Goal: Task Accomplishment & Management: Complete application form

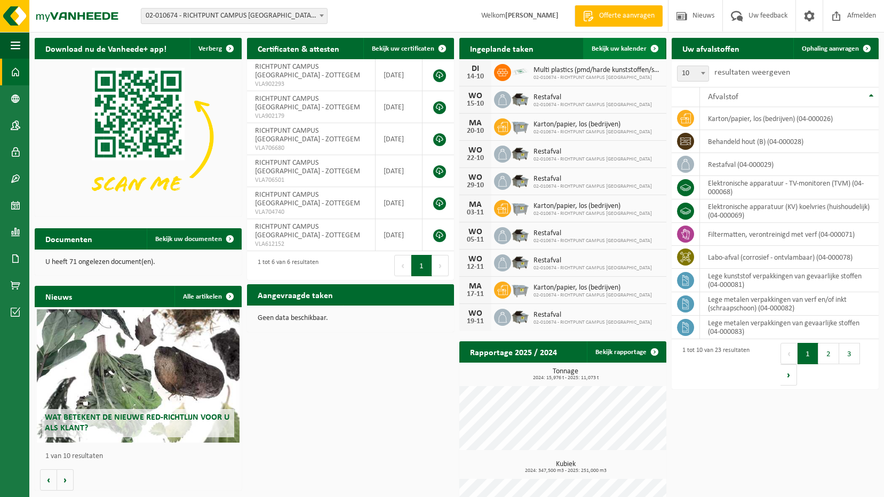
click at [620, 48] on span "Bekijk uw kalender" at bounding box center [619, 48] width 55 height 7
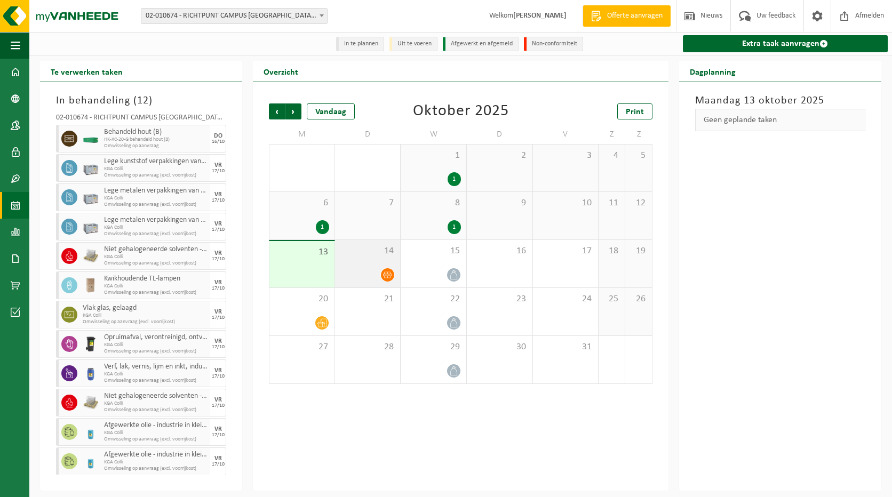
click at [393, 276] on span at bounding box center [387, 274] width 13 height 13
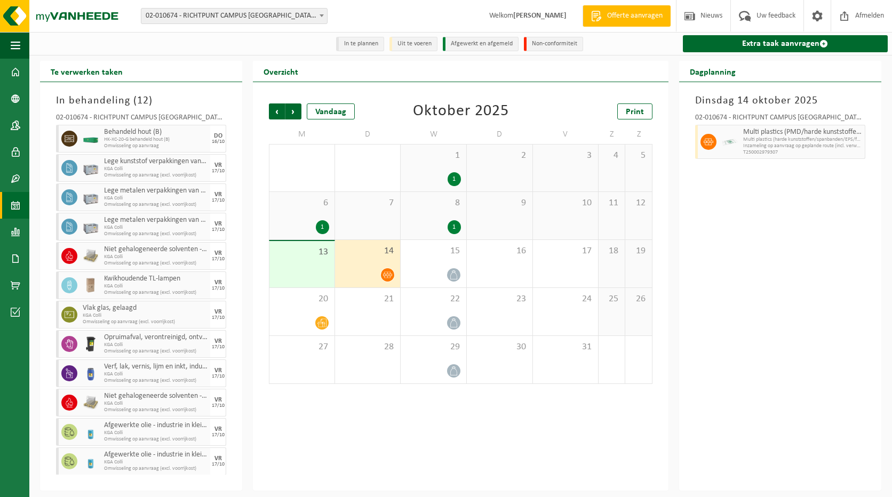
click at [318, 221] on div "1" at bounding box center [302, 227] width 54 height 14
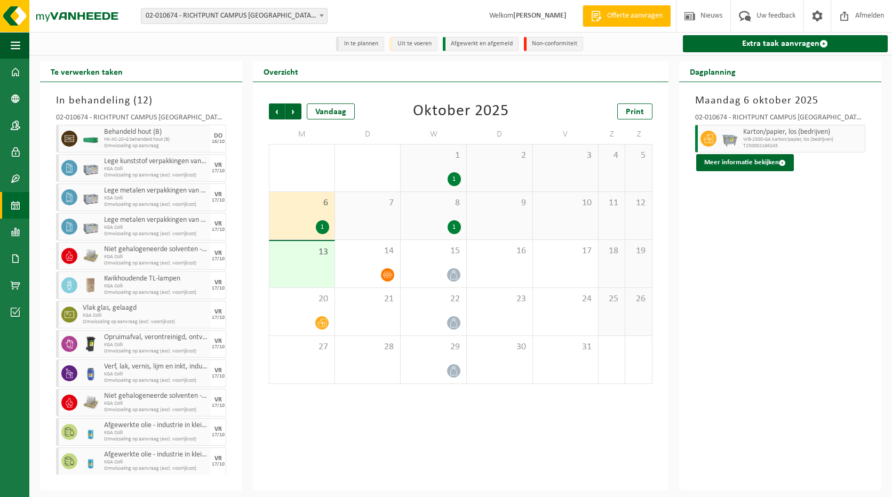
click at [402, 218] on div "8 1" at bounding box center [434, 215] width 66 height 47
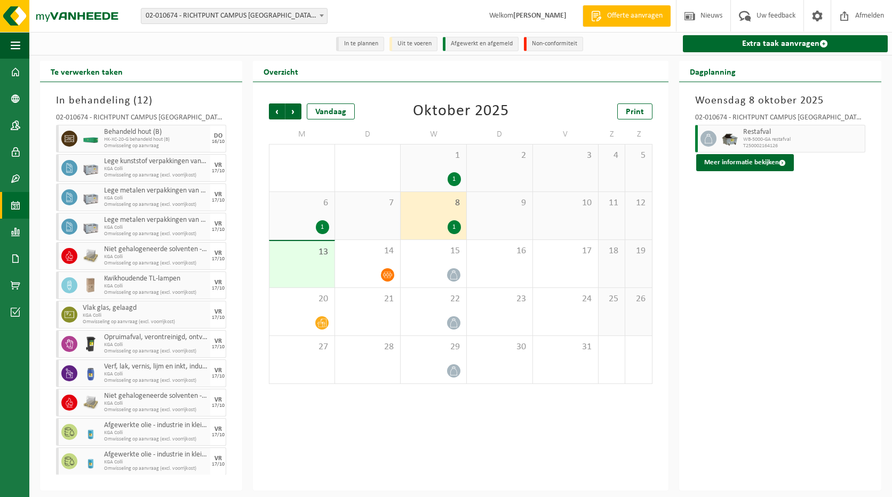
click at [450, 220] on div "8 1" at bounding box center [434, 215] width 66 height 47
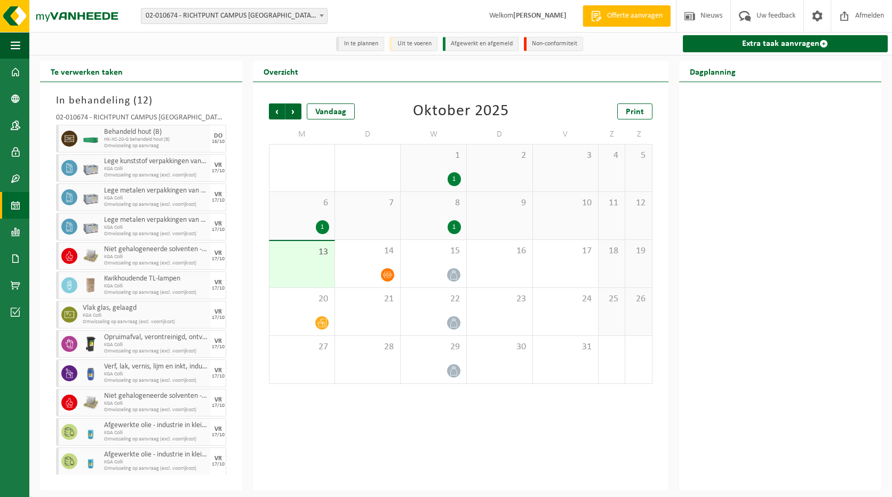
click at [460, 227] on div "1" at bounding box center [454, 227] width 13 height 14
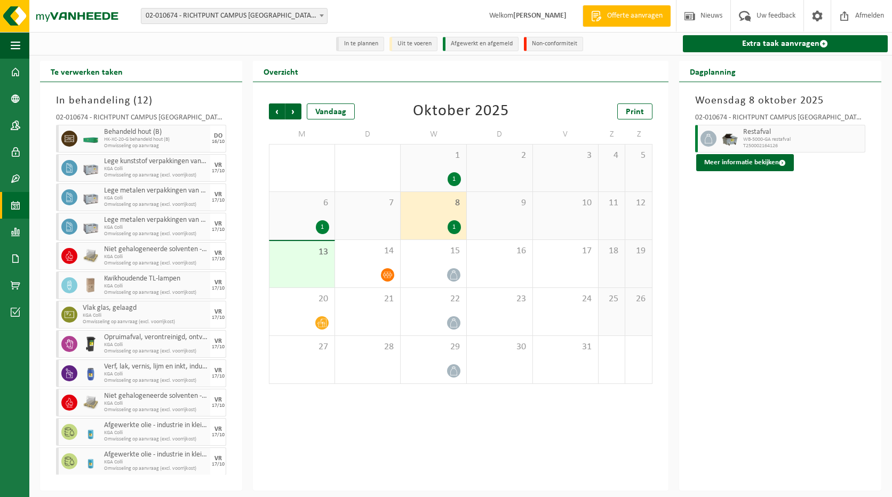
click at [444, 221] on div "1" at bounding box center [433, 227] width 55 height 14
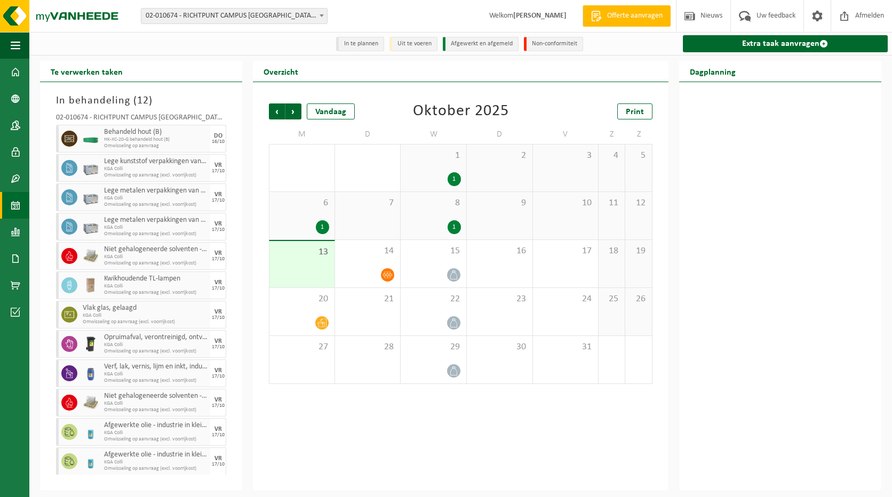
click at [449, 220] on div "8 1" at bounding box center [434, 215] width 66 height 47
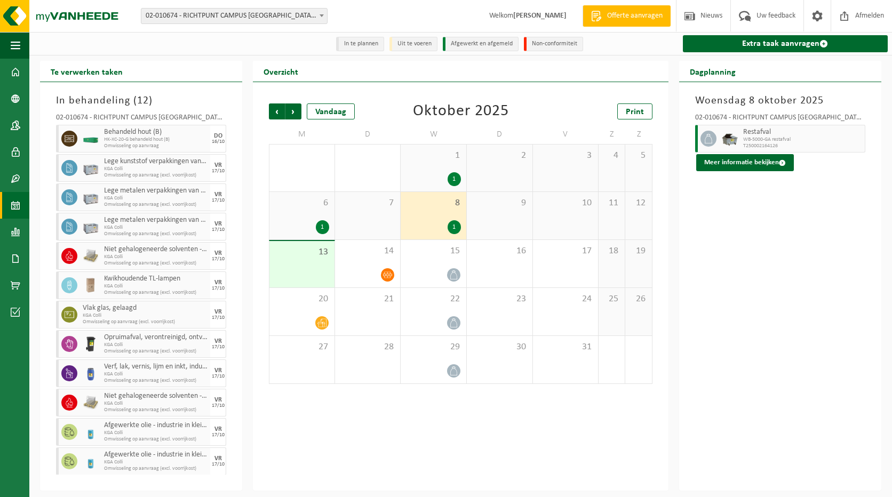
click at [512, 223] on div "9" at bounding box center [500, 215] width 66 height 47
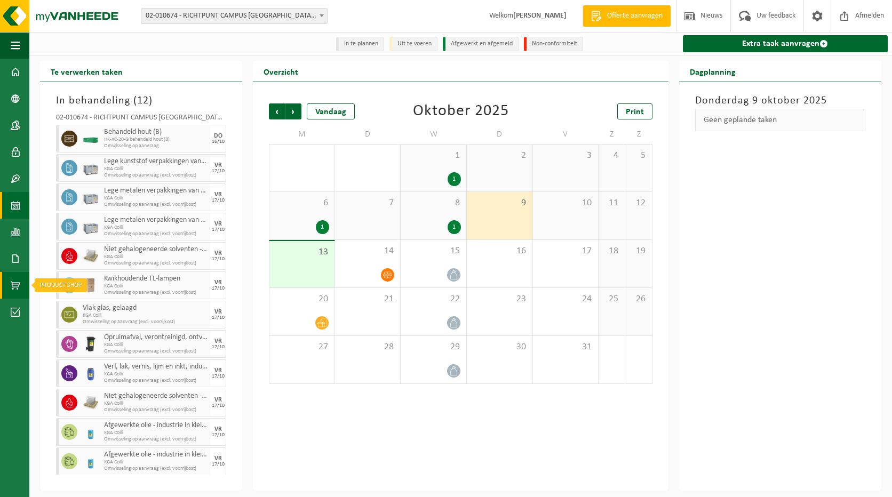
drag, startPoint x: 20, startPoint y: 286, endPoint x: 27, endPoint y: 285, distance: 7.5
click at [20, 286] on span at bounding box center [16, 285] width 10 height 27
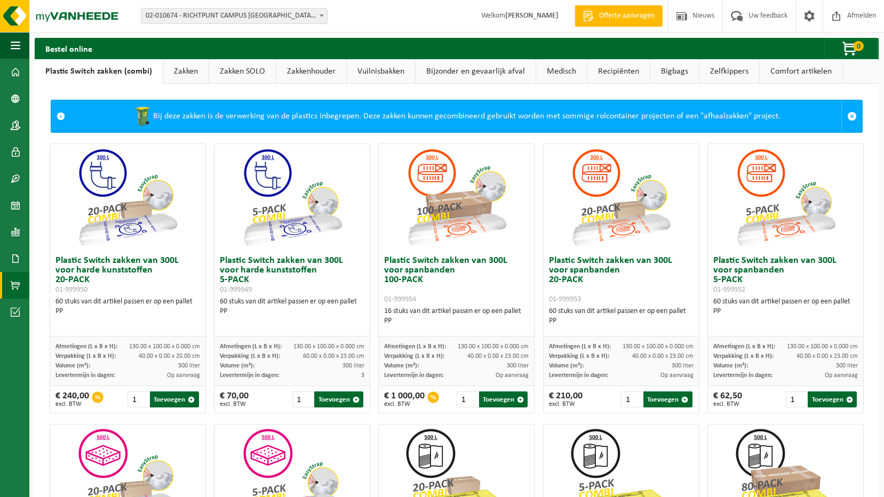
click at [671, 67] on link "Bigbags" at bounding box center [674, 71] width 49 height 25
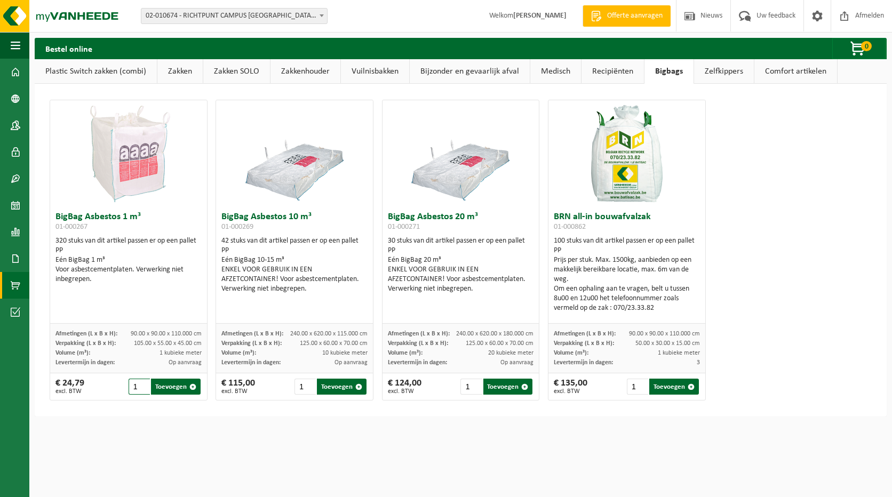
click at [144, 381] on input "1" at bounding box center [139, 387] width 21 height 16
click at [144, 384] on input "2" at bounding box center [139, 387] width 21 height 16
click at [166, 391] on button "Toevoegen" at bounding box center [176, 387] width 50 height 16
type input "1"
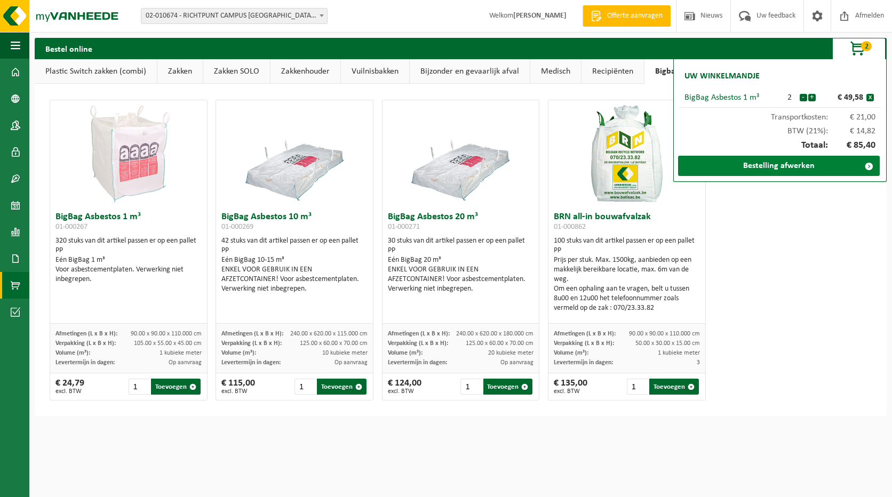
click at [793, 166] on link "Bestelling afwerken" at bounding box center [779, 166] width 202 height 20
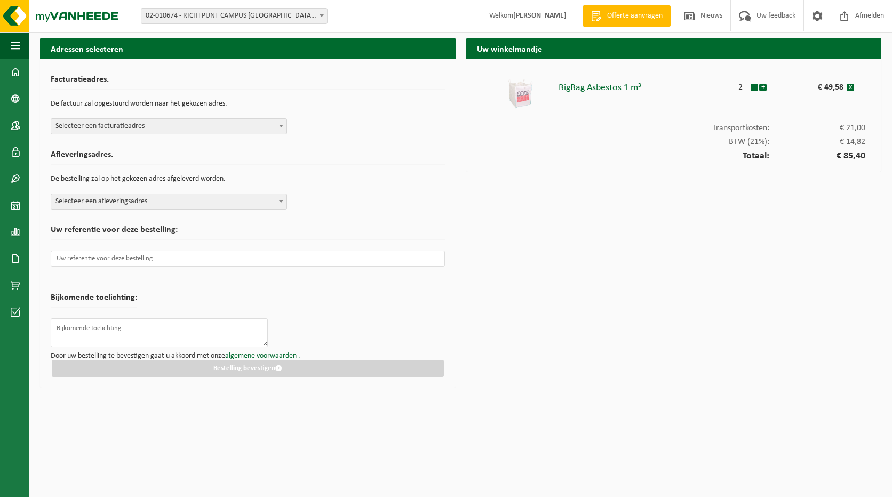
click at [281, 128] on span at bounding box center [281, 126] width 11 height 14
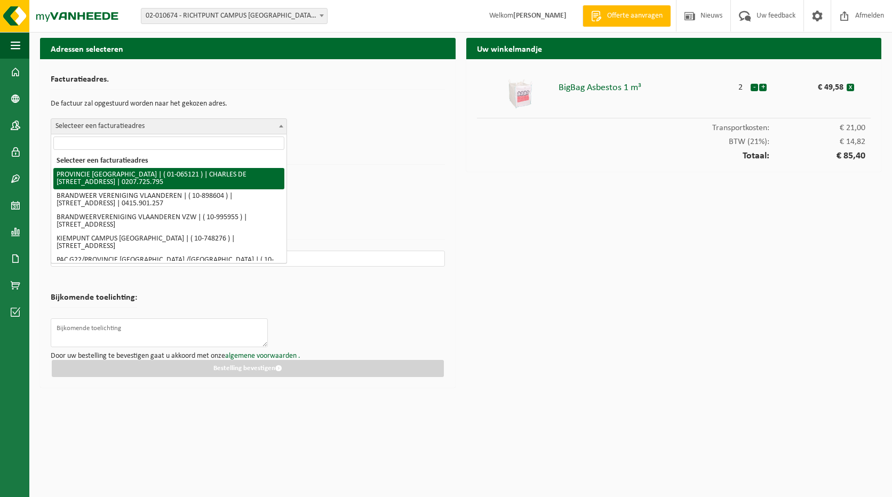
select select "420"
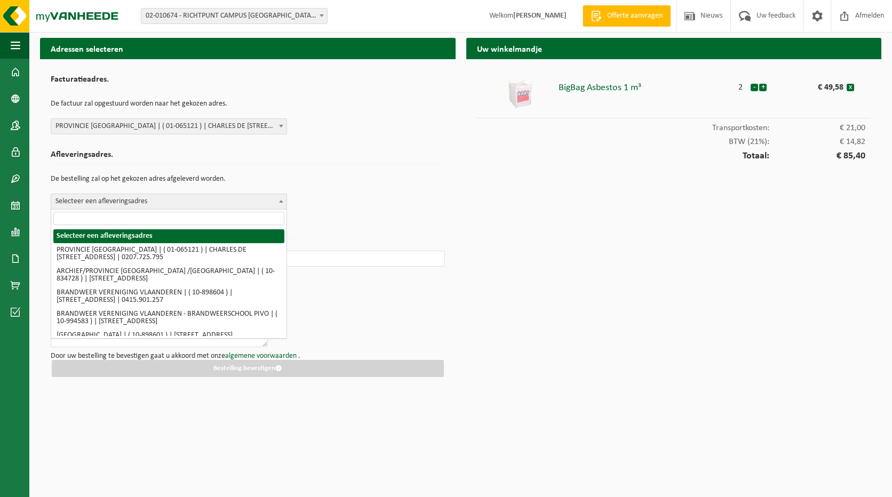
click at [247, 198] on span "Selecteer een afleveringsadres" at bounding box center [168, 201] width 235 height 15
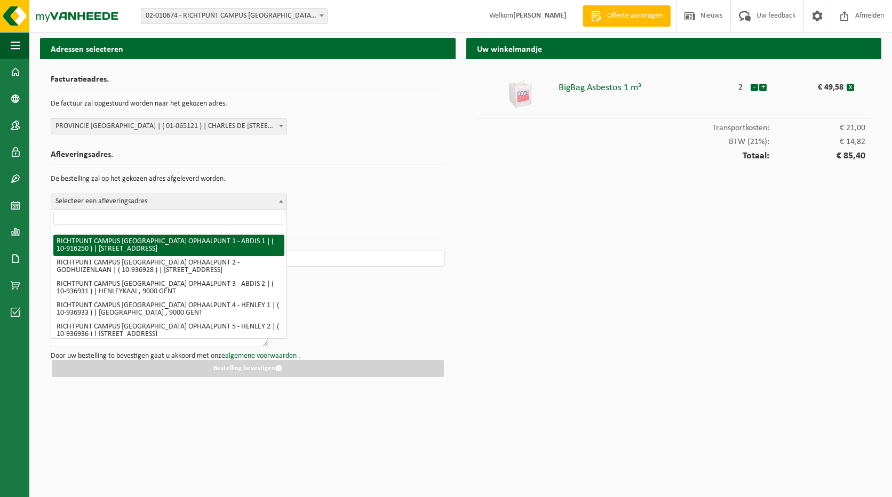
scroll to position [1354, 0]
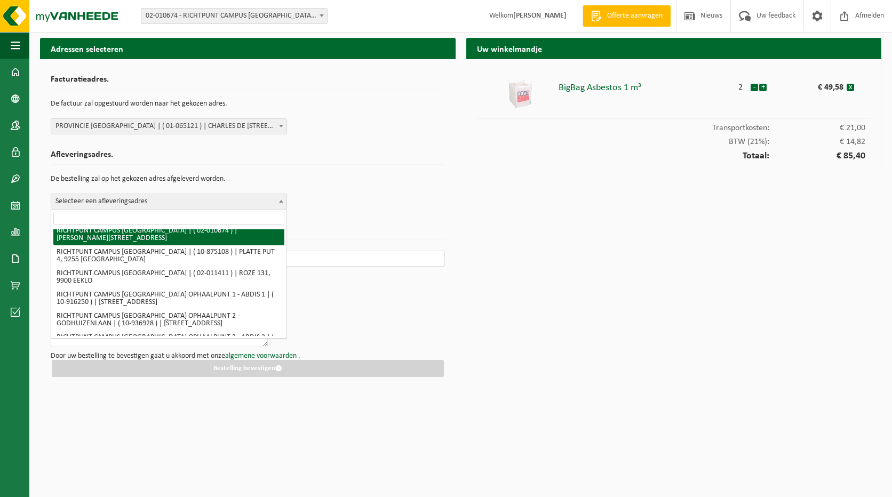
select select "19982"
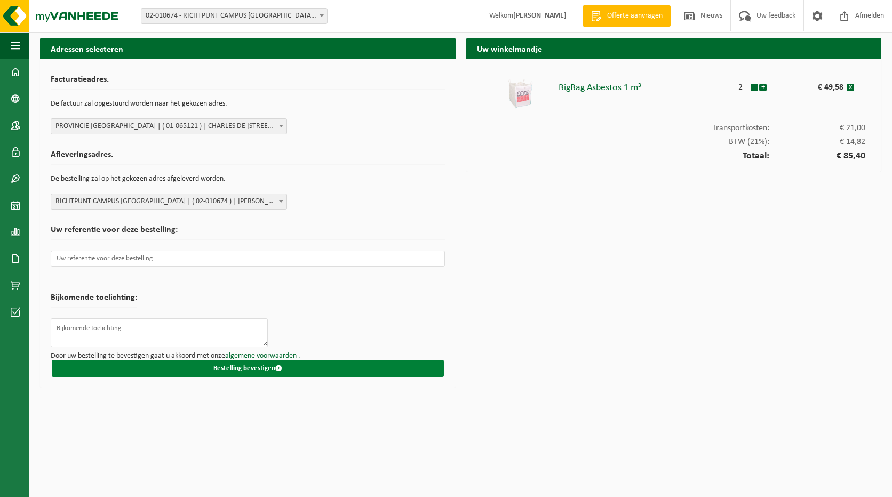
click at [263, 368] on button "Bestelling bevestigen" at bounding box center [248, 368] width 392 height 17
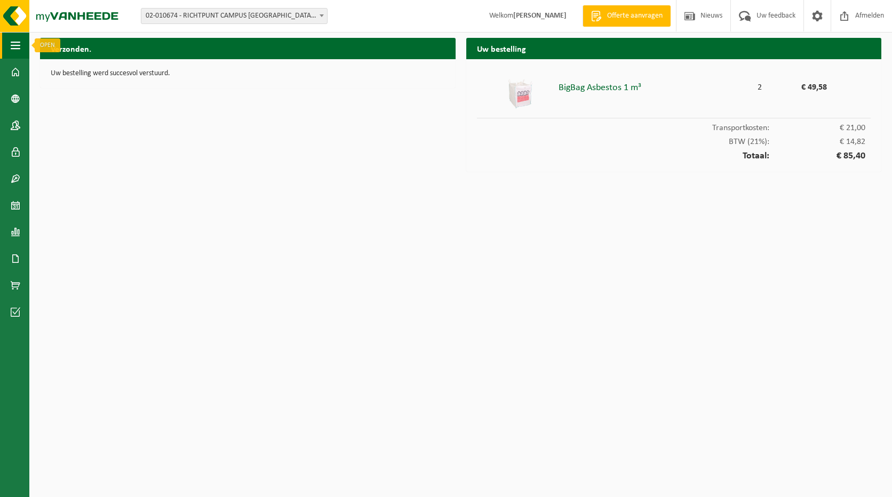
click at [5, 47] on button "Navigatie" at bounding box center [14, 45] width 29 height 27
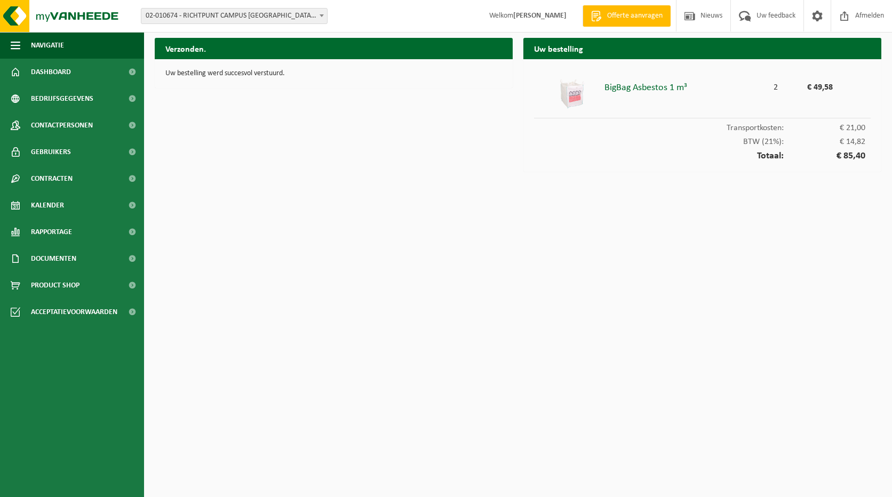
click at [558, 214] on html "Vestiging: 02-010674 - RICHTPUNT CAMPUS ZOTTEGEM - ZOTTEGEM 02-010674 - RICHTPU…" at bounding box center [446, 248] width 892 height 497
click at [37, 17] on img at bounding box center [64, 16] width 128 height 32
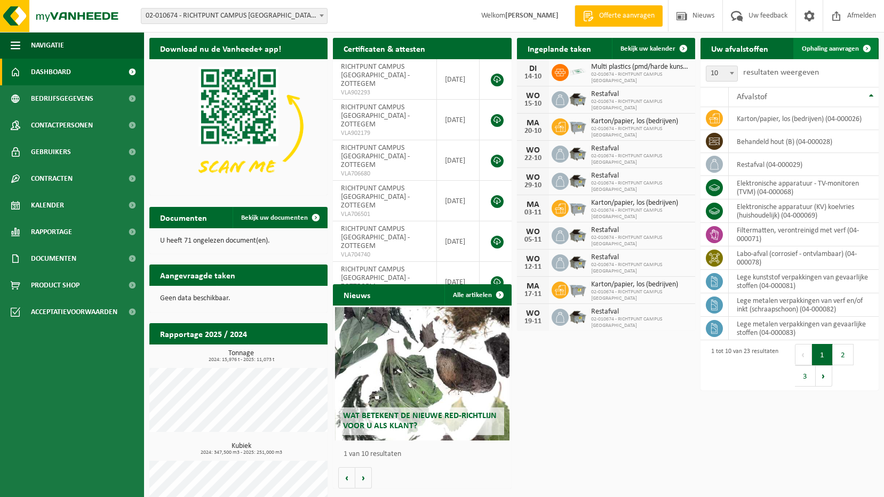
click at [830, 50] on span "Ophaling aanvragen" at bounding box center [830, 48] width 57 height 7
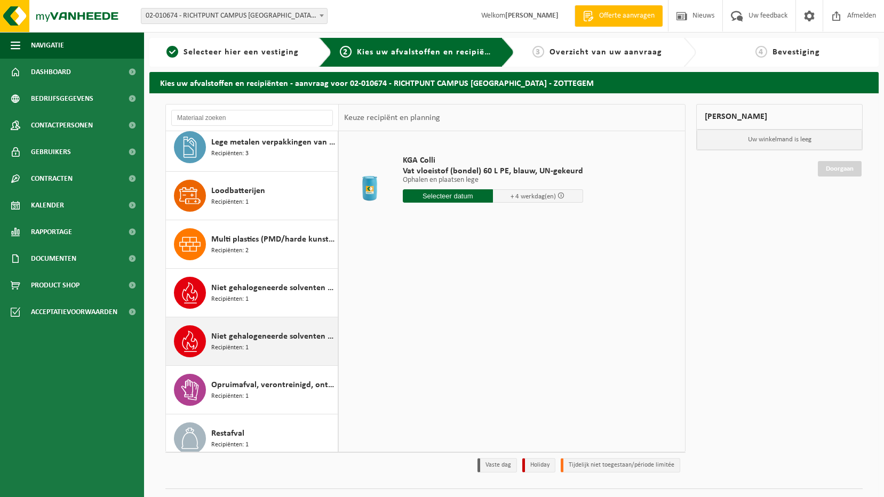
scroll to position [640, 0]
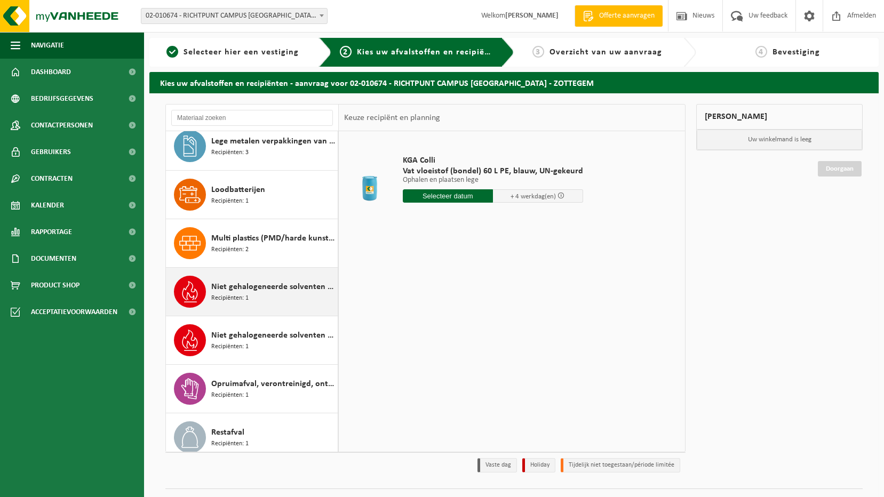
click at [278, 289] on span "Niet gehalogeneerde solventen - hoogcalorisch in kleinverpakking" at bounding box center [273, 287] width 124 height 13
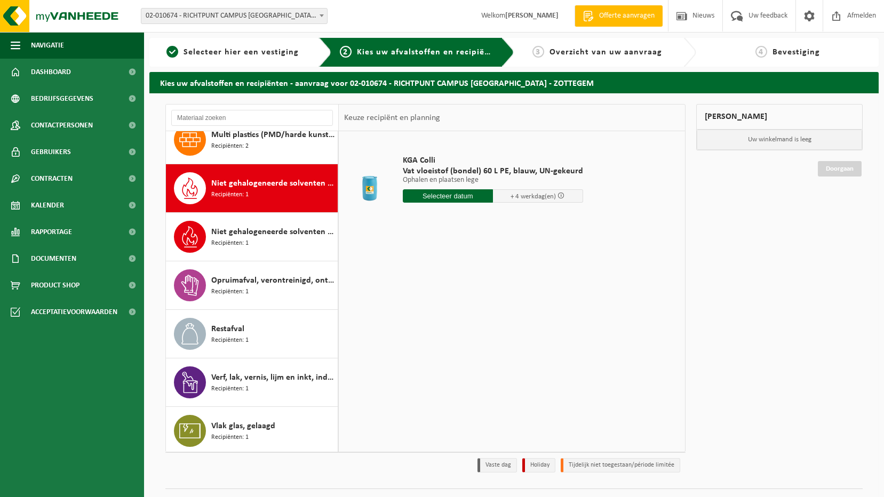
scroll to position [747, 0]
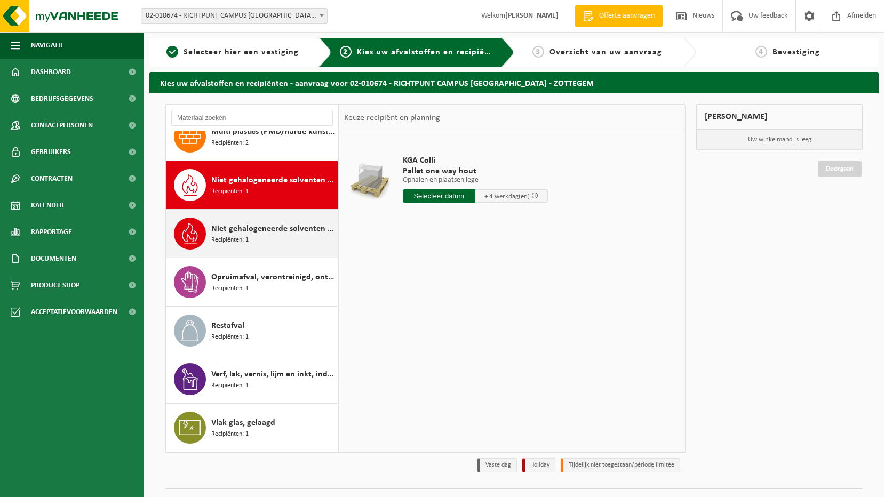
click at [279, 234] on span "Niet gehalogeneerde solventen - laagcalorisch in 200lt-vat" at bounding box center [273, 228] width 124 height 13
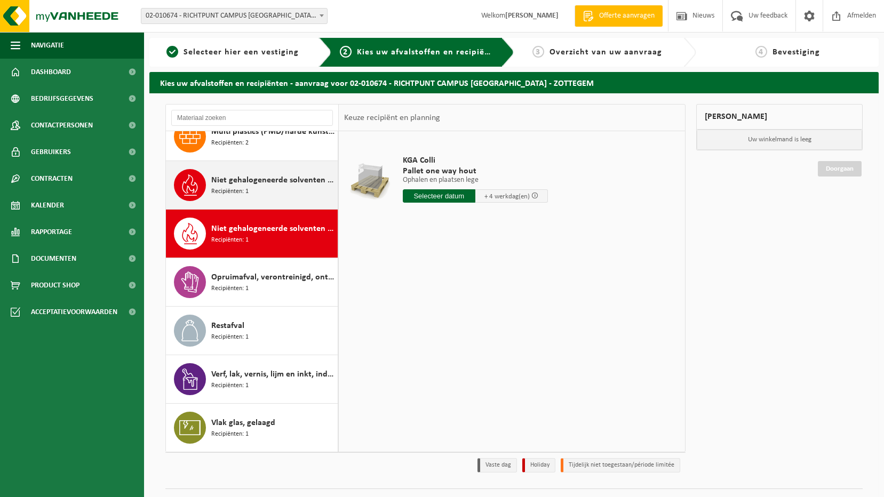
click at [264, 185] on span "Niet gehalogeneerde solventen - hoogcalorisch in kleinverpakking" at bounding box center [273, 180] width 124 height 13
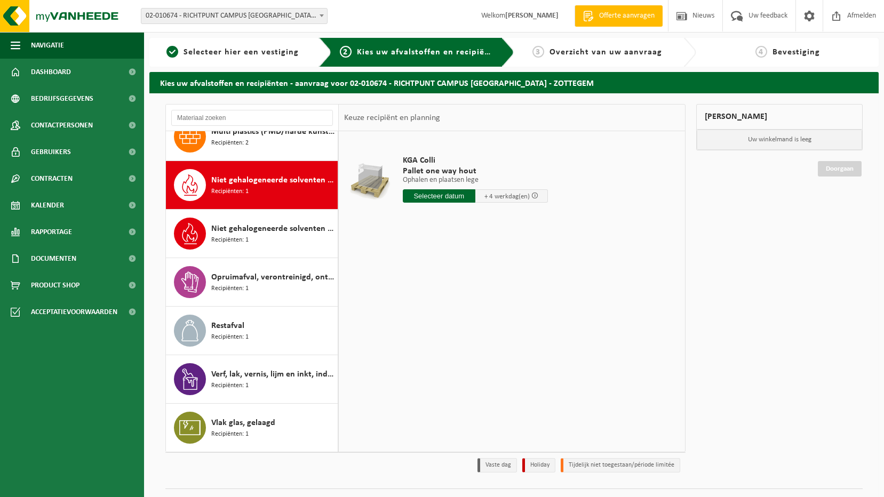
click at [276, 184] on span "Niet gehalogeneerde solventen - hoogcalorisch in kleinverpakking" at bounding box center [273, 180] width 124 height 13
click at [436, 197] on input "text" at bounding box center [439, 195] width 73 height 13
click at [261, 201] on div "Niet gehalogeneerde solventen - hoogcalorisch in kleinverpakking Recipiënten: 1" at bounding box center [273, 185] width 124 height 32
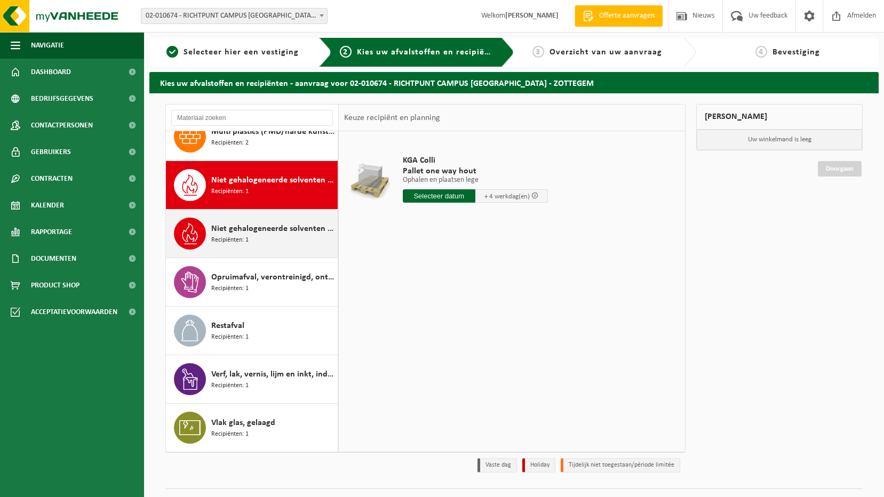
click at [256, 241] on div "Niet gehalogeneerde solventen - laagcalorisch in 200lt-vat Recipiënten: 1" at bounding box center [273, 234] width 124 height 32
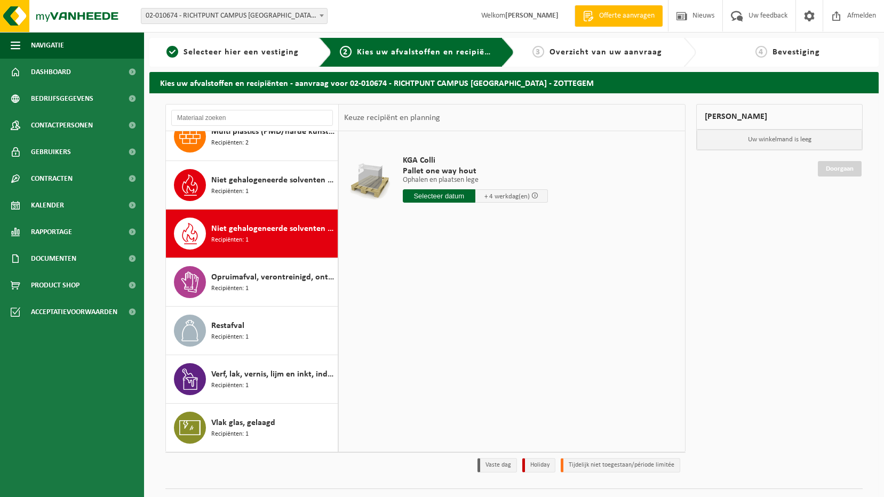
click at [341, 349] on div "KGA Colli Pallet one way hout Ophalen en plaatsen lege Ophalen en plaatsen lege…" at bounding box center [512, 291] width 346 height 320
click at [270, 332] on div "Restafval Recipiënten: 1" at bounding box center [273, 331] width 124 height 32
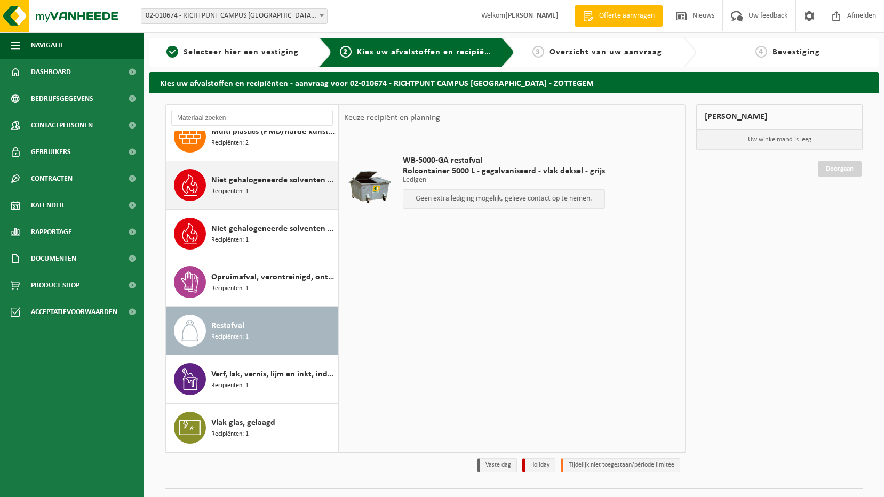
click at [236, 187] on span "Recipiënten: 1" at bounding box center [229, 192] width 37 height 10
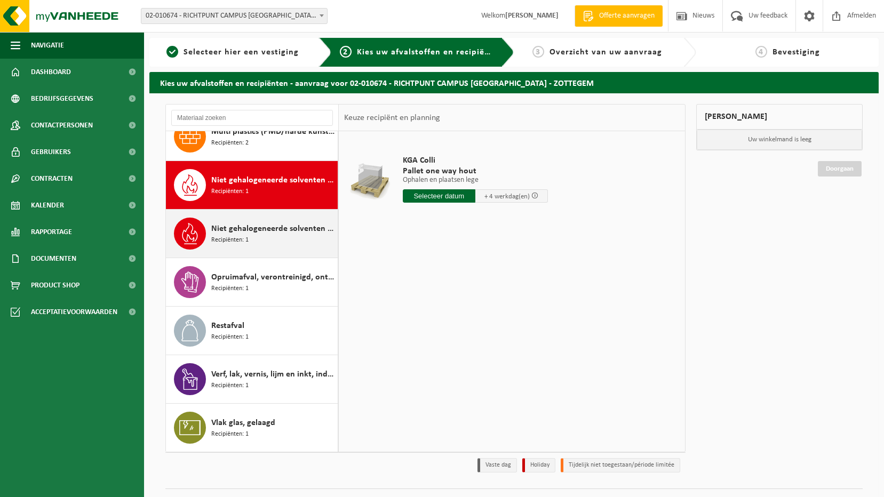
click at [268, 228] on span "Niet gehalogeneerde solventen - laagcalorisch in 200lt-vat" at bounding box center [273, 228] width 124 height 13
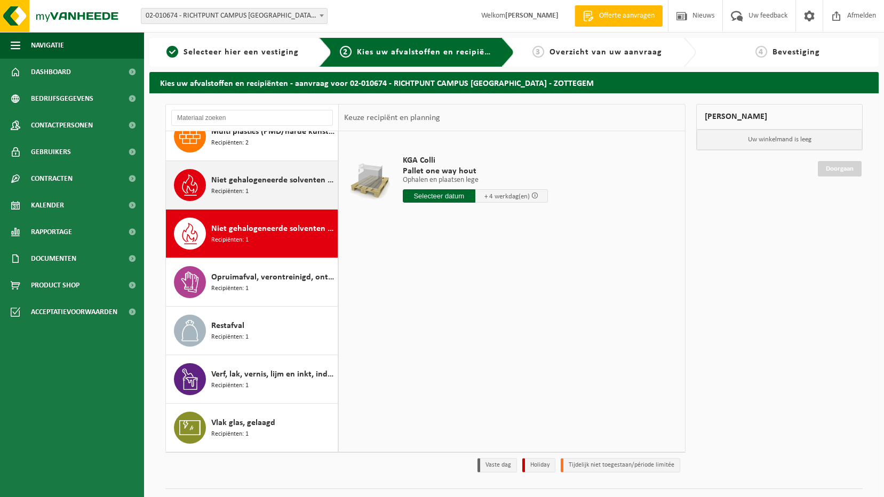
click at [300, 164] on div "Niet gehalogeneerde solventen - hoogcalorisch in kleinverpakking Recipiënten: 1" at bounding box center [252, 185] width 172 height 48
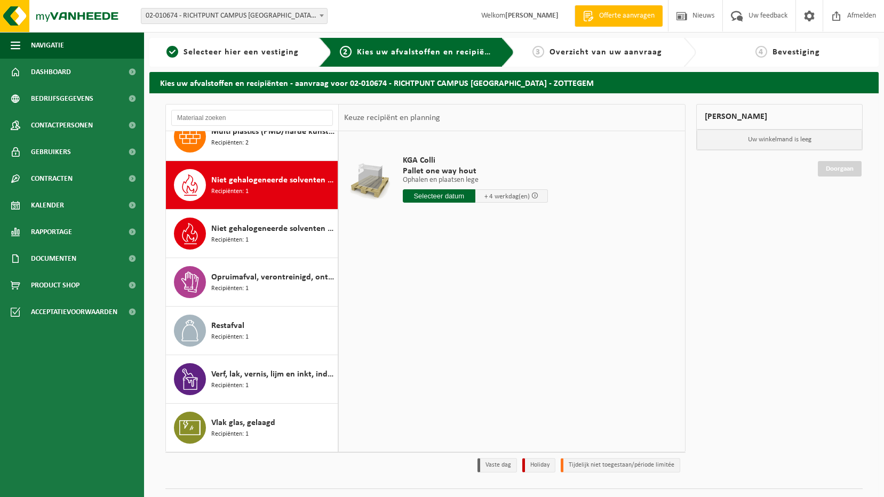
click at [433, 194] on input "text" at bounding box center [439, 195] width 73 height 13
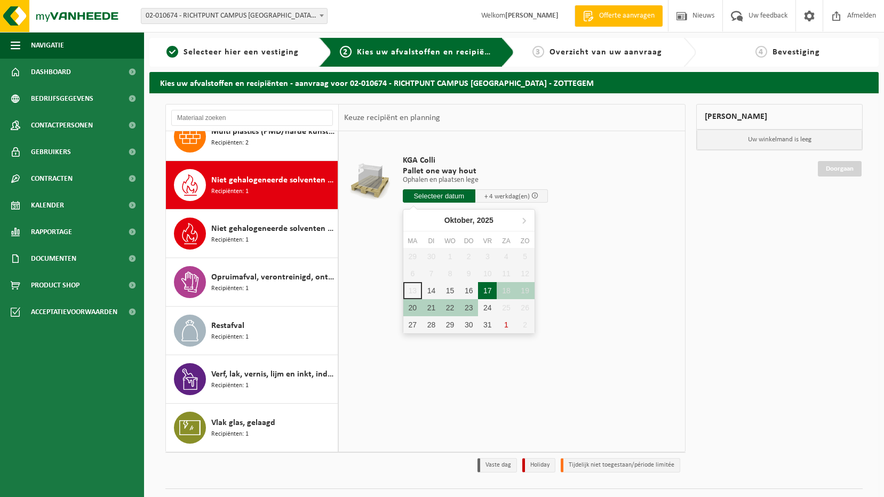
click at [494, 292] on div "17" at bounding box center [487, 290] width 19 height 17
type input "Van 2025-10-17"
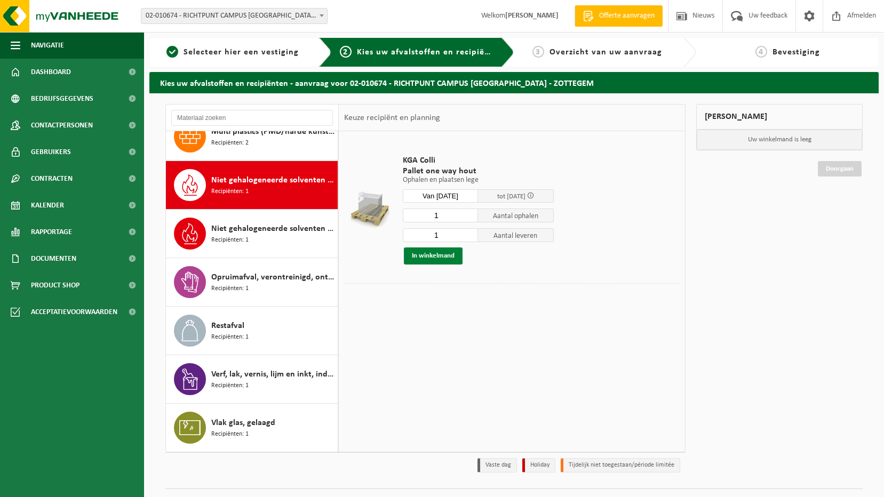
click at [438, 256] on button "In winkelmand" at bounding box center [433, 256] width 59 height 17
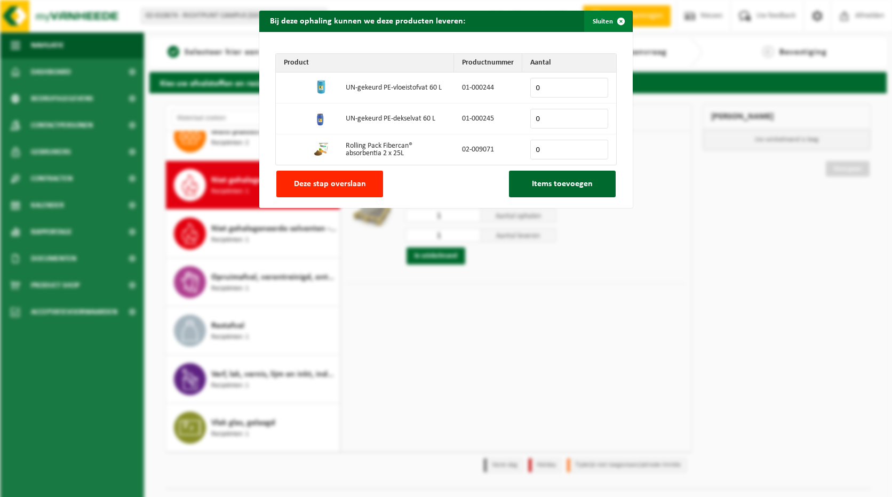
click at [621, 21] on span "button" at bounding box center [620, 21] width 21 height 21
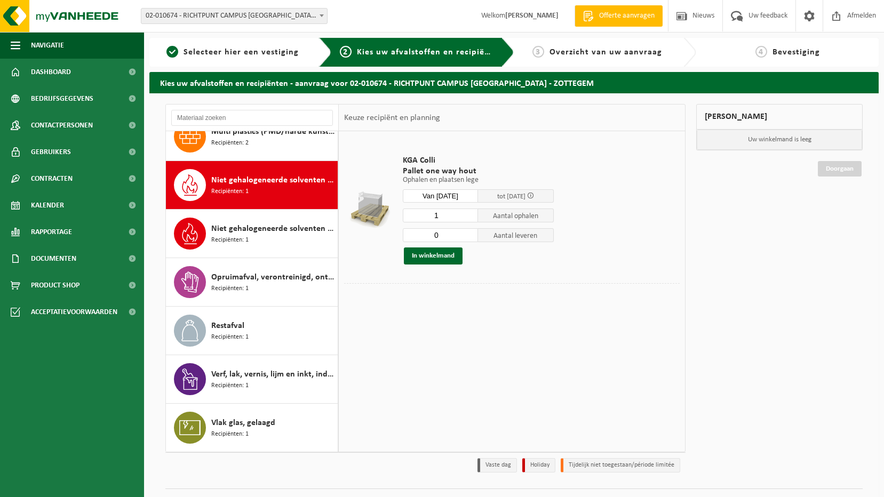
type input "0"
click at [469, 237] on input "0" at bounding box center [441, 235] width 76 height 14
click at [447, 258] on button "In winkelmand" at bounding box center [433, 256] width 59 height 17
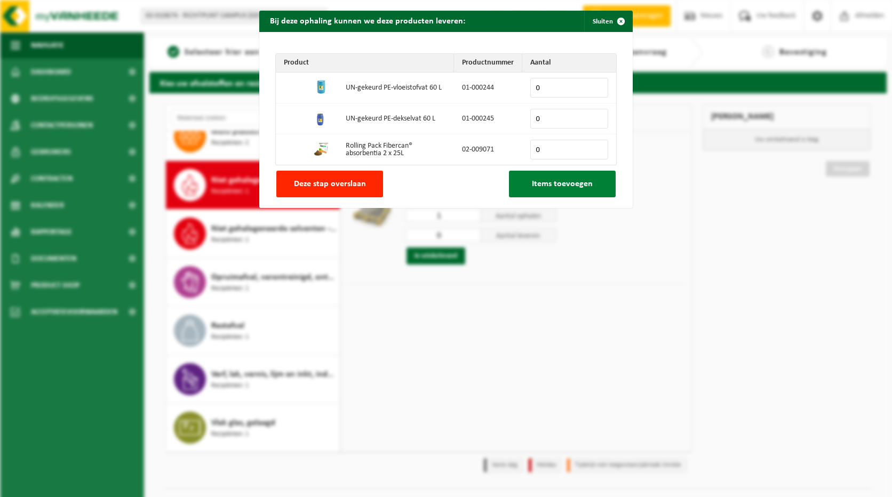
click at [555, 185] on span "Items toevoegen" at bounding box center [562, 184] width 61 height 9
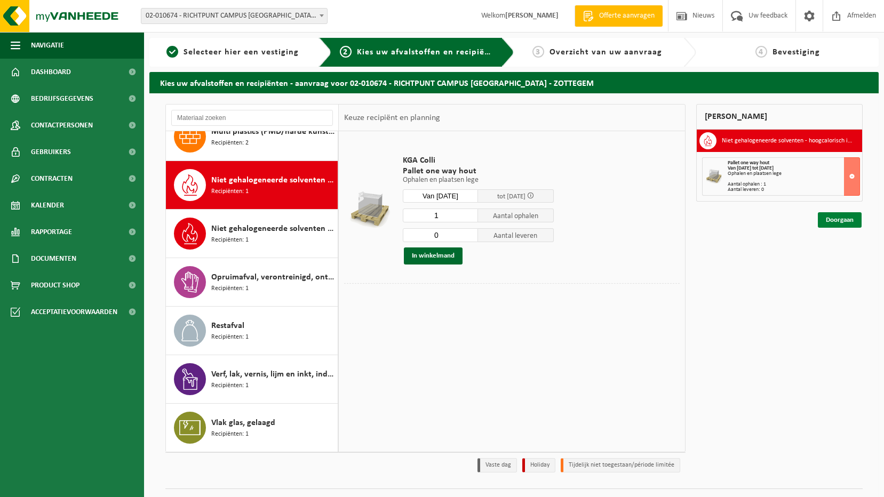
click at [845, 225] on link "Doorgaan" at bounding box center [840, 219] width 44 height 15
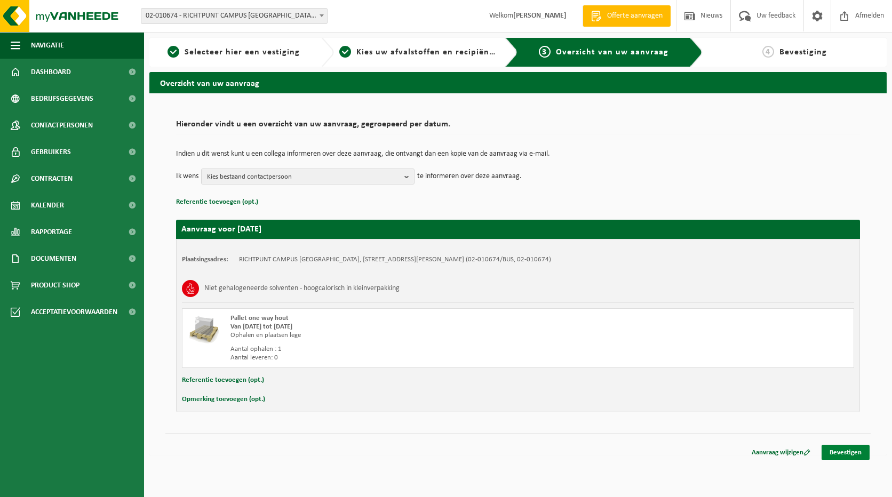
click at [841, 455] on link "Bevestigen" at bounding box center [846, 452] width 48 height 15
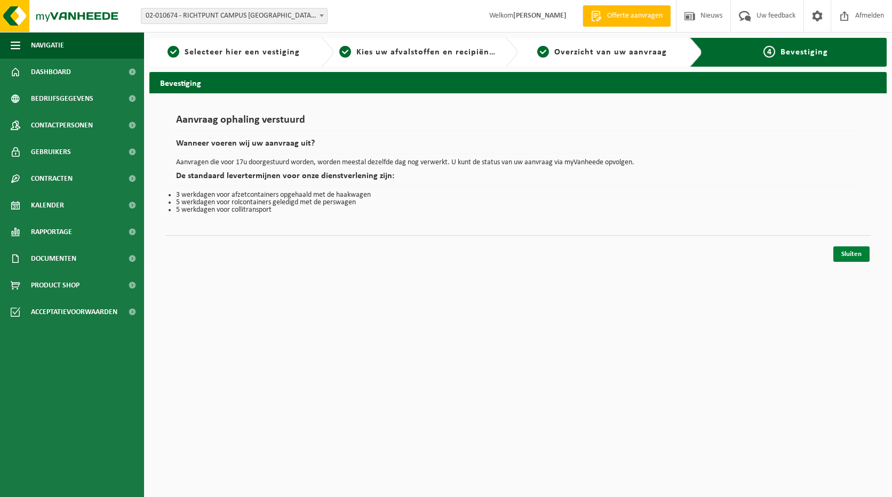
click at [860, 258] on link "Sluiten" at bounding box center [851, 254] width 36 height 15
